Goal: Transaction & Acquisition: Subscribe to service/newsletter

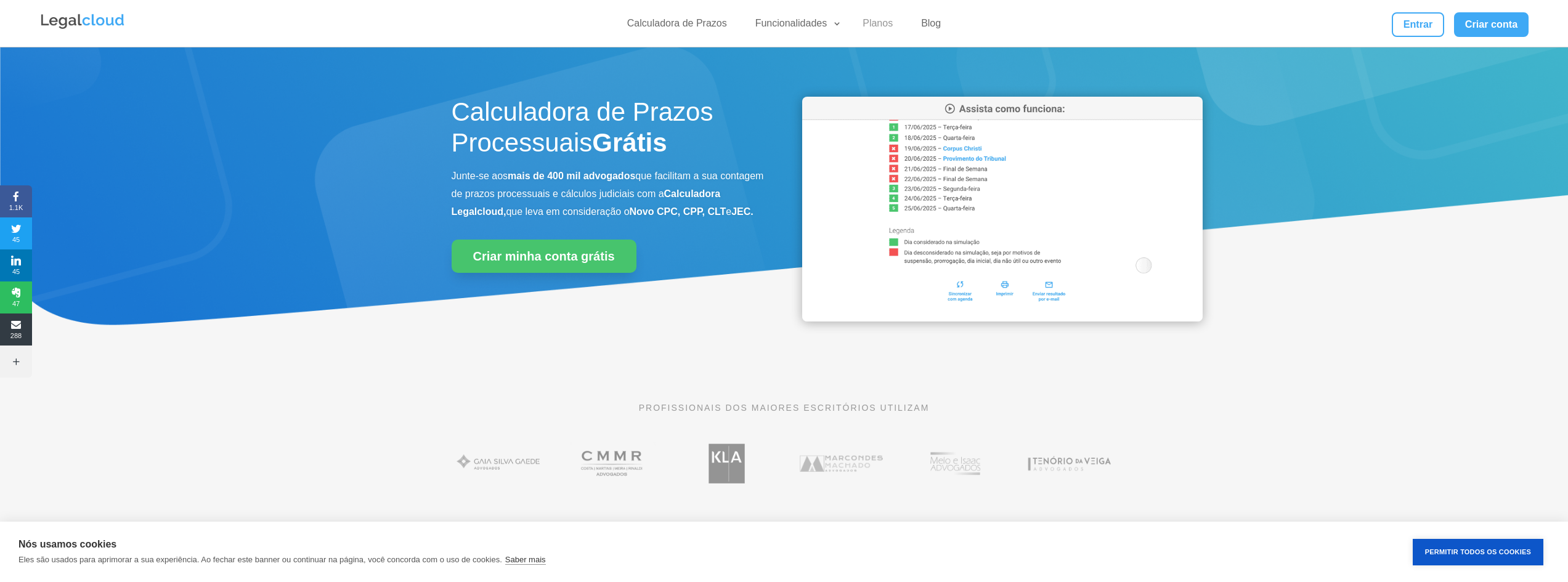
click at [880, 19] on link "Planos" at bounding box center [878, 26] width 45 height 18
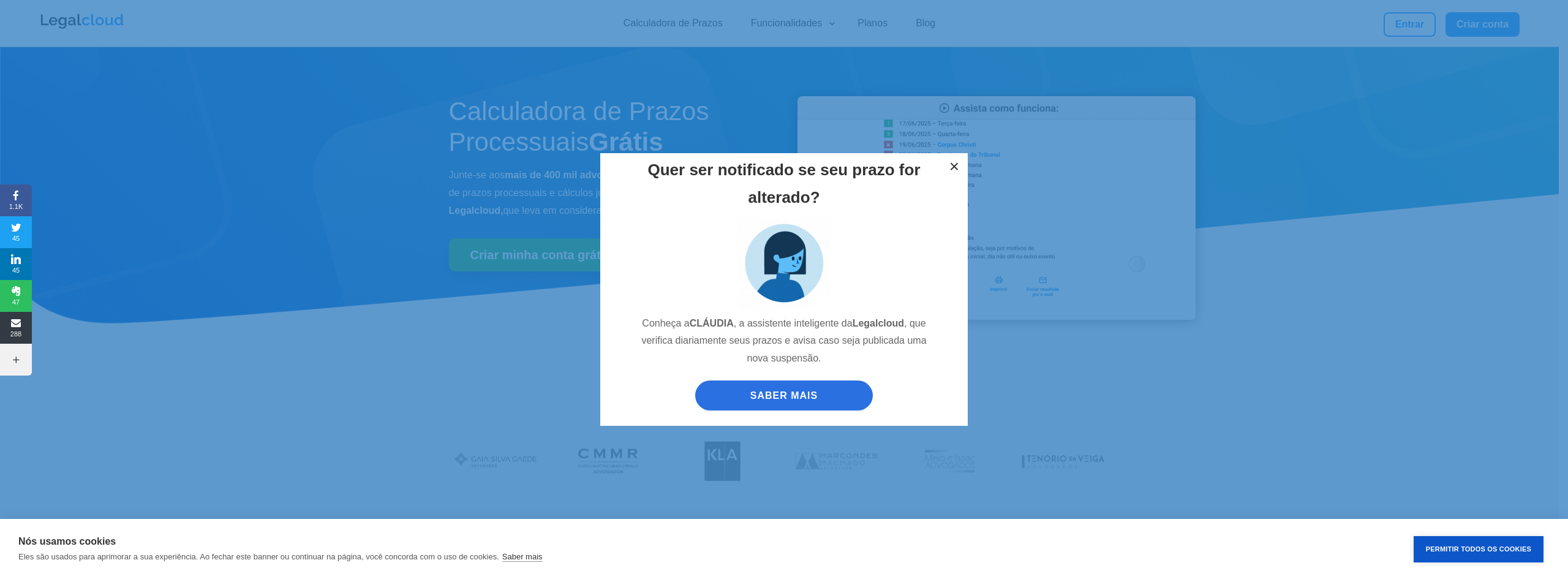
click at [955, 168] on button "×" at bounding box center [954, 167] width 27 height 27
